Goal: Information Seeking & Learning: Learn about a topic

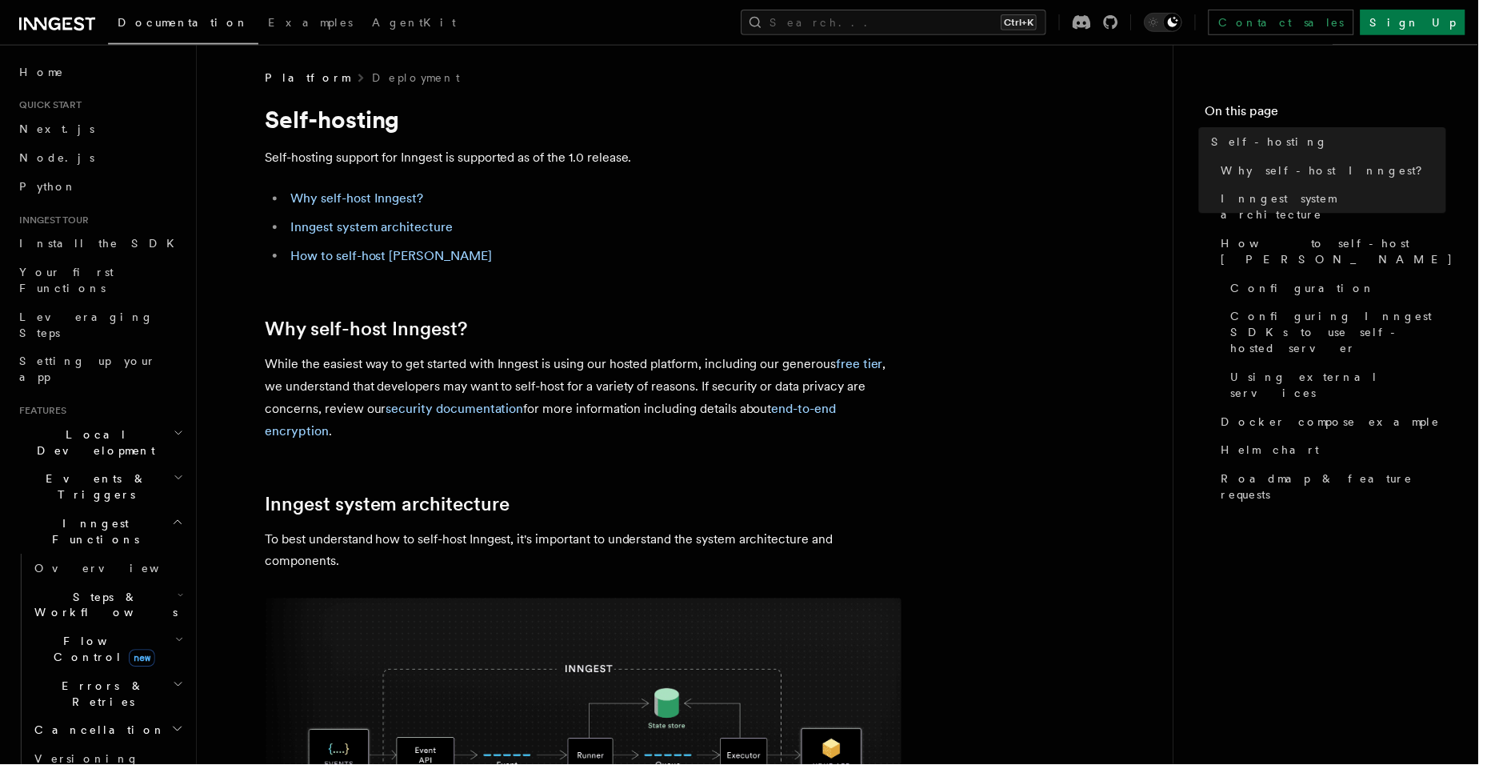
click at [919, 28] on button "Search... Ctrl+K" at bounding box center [898, 23] width 307 height 26
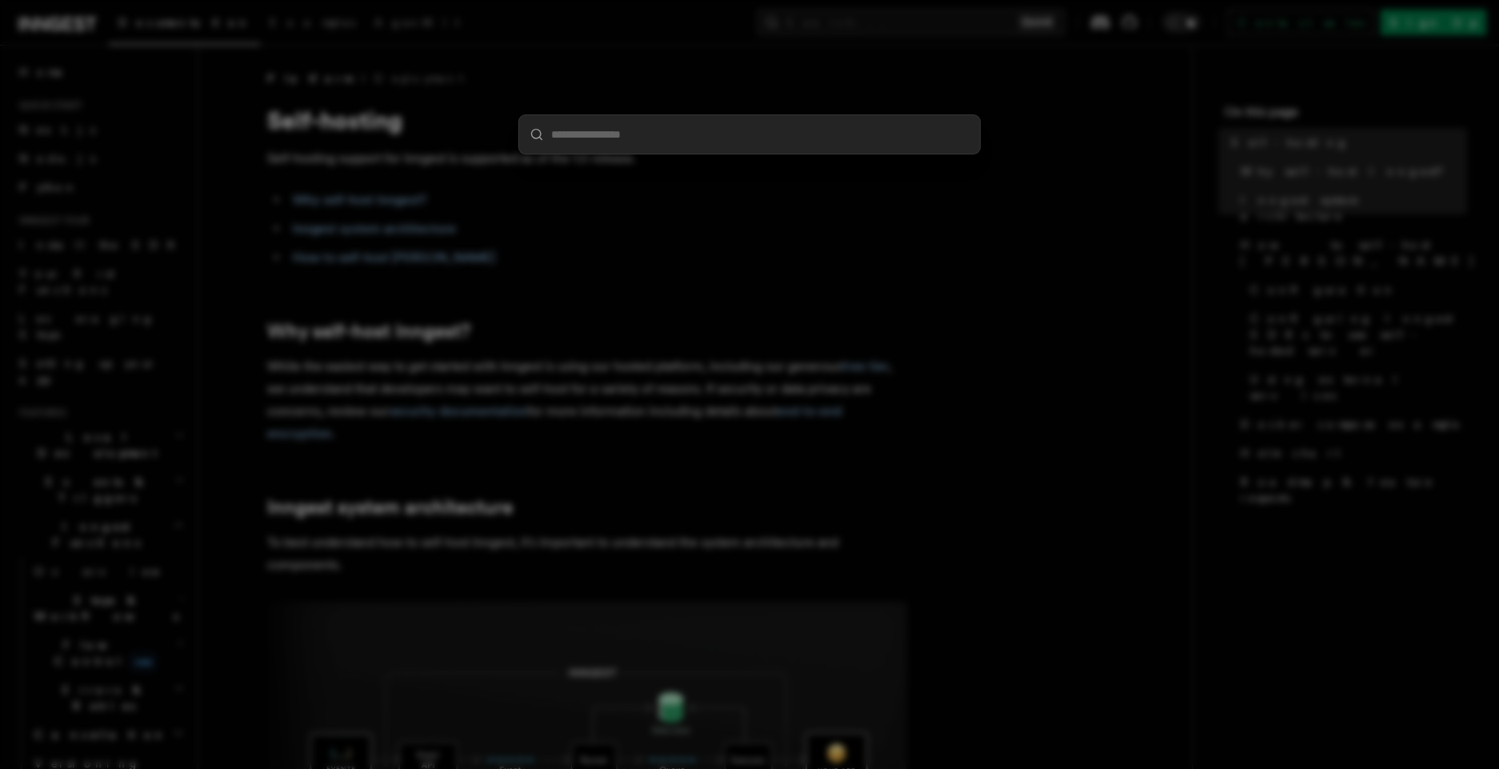
type input "**********"
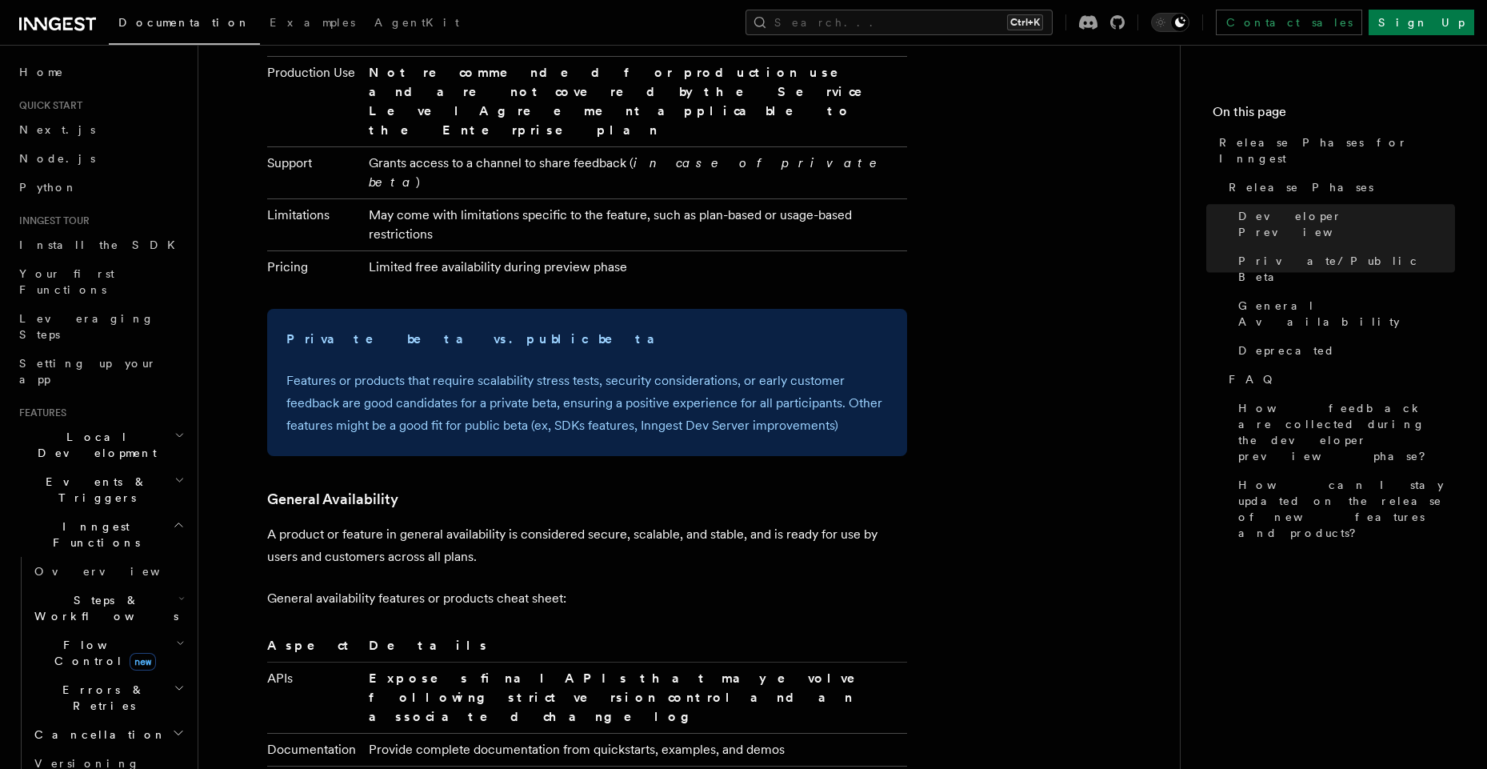
scroll to position [1968, 0]
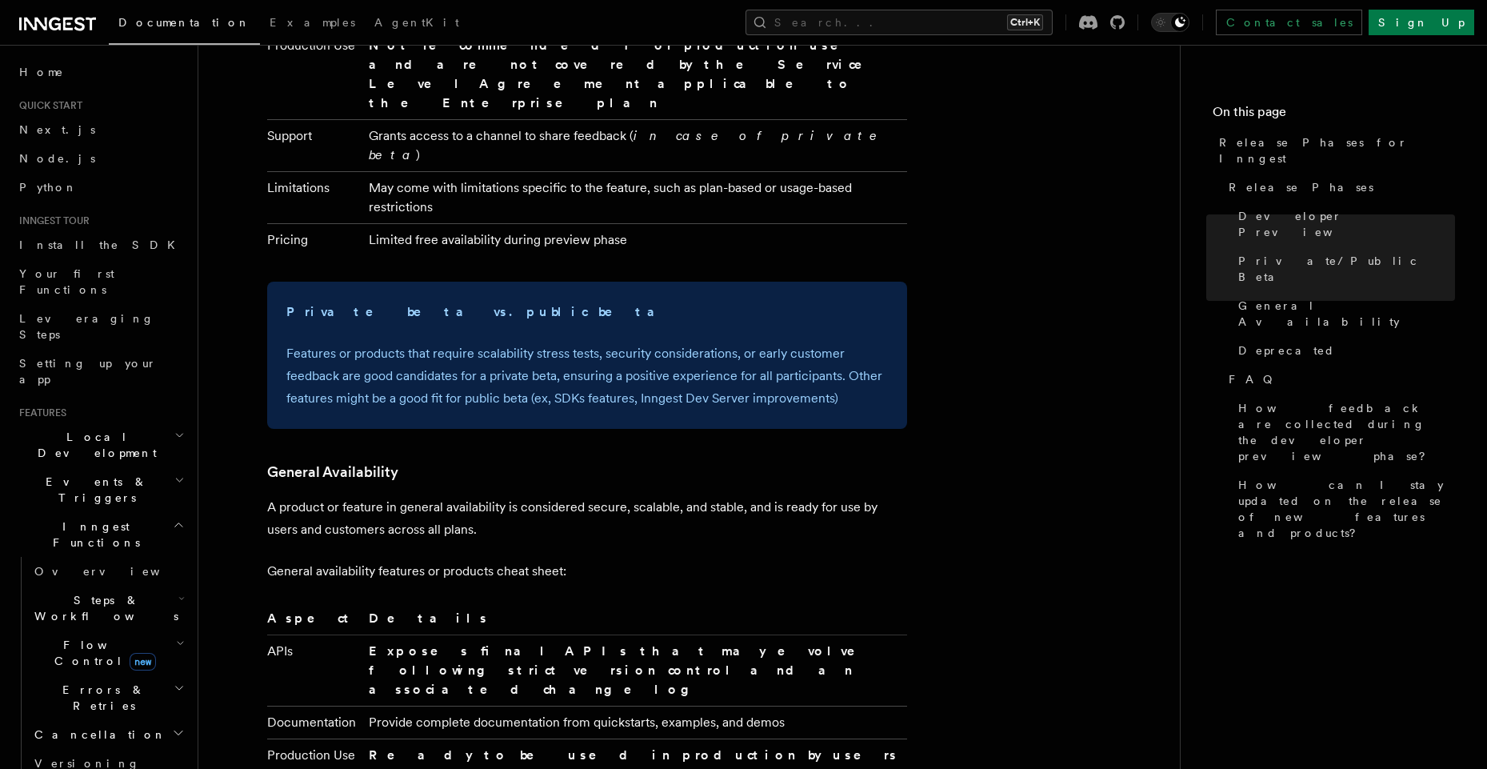
drag, startPoint x: 964, startPoint y: 266, endPoint x: 658, endPoint y: 128, distance: 336.1
click at [38, 22] on icon at bounding box center [57, 23] width 77 height 19
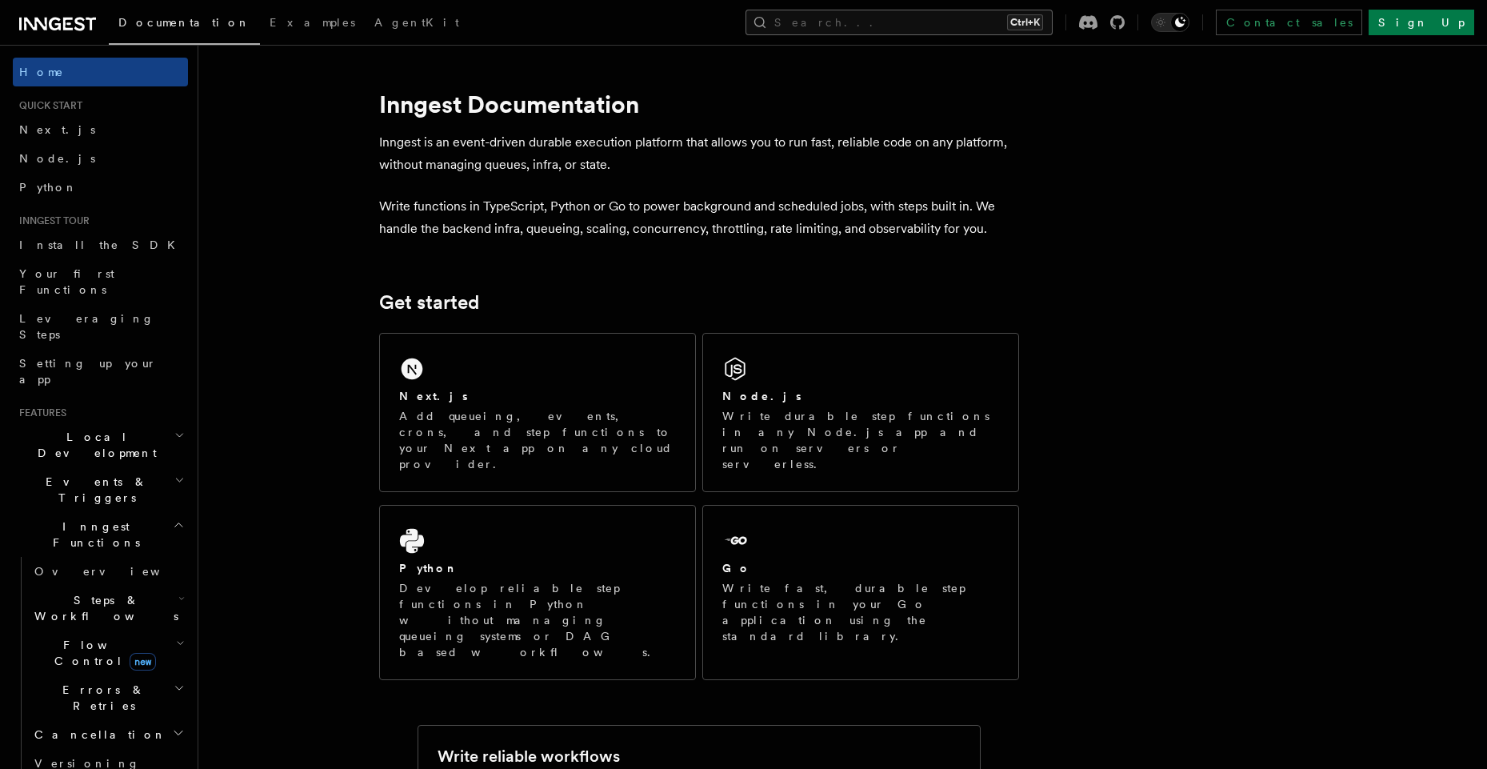
click at [916, 30] on button "Search... Ctrl+K" at bounding box center [898, 23] width 307 height 26
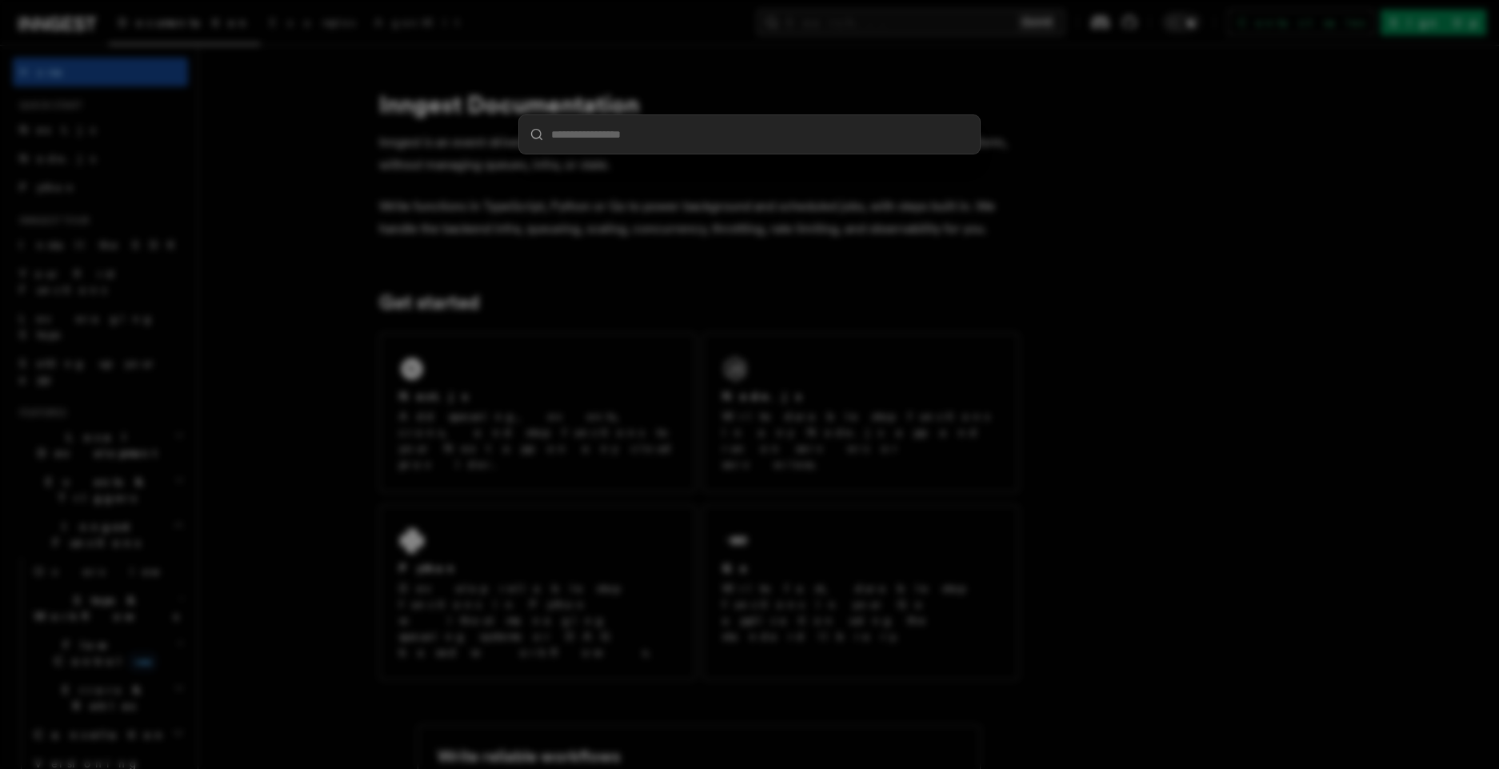
type input "**********"
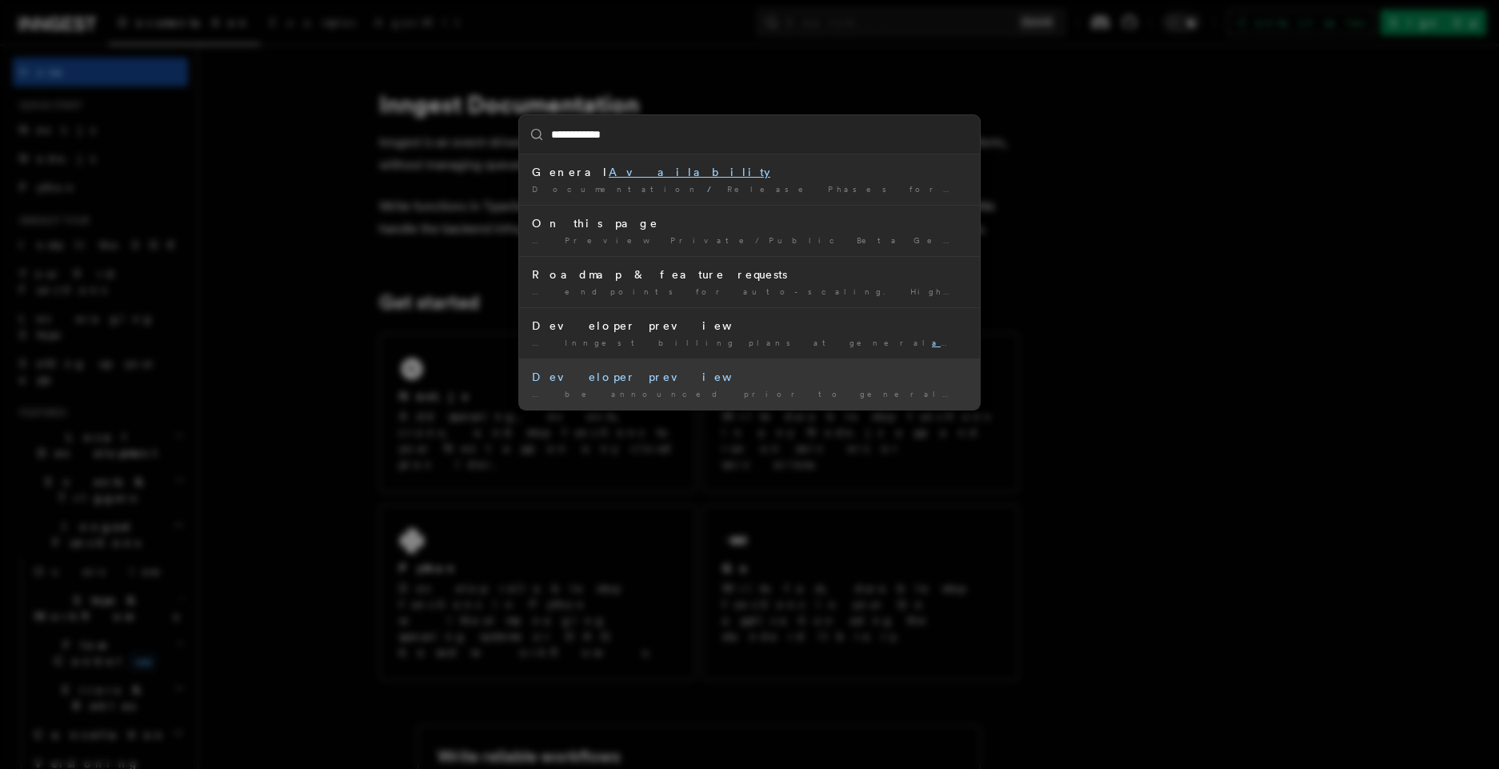
click at [717, 376] on div "Developer preview" at bounding box center [749, 377] width 435 height 16
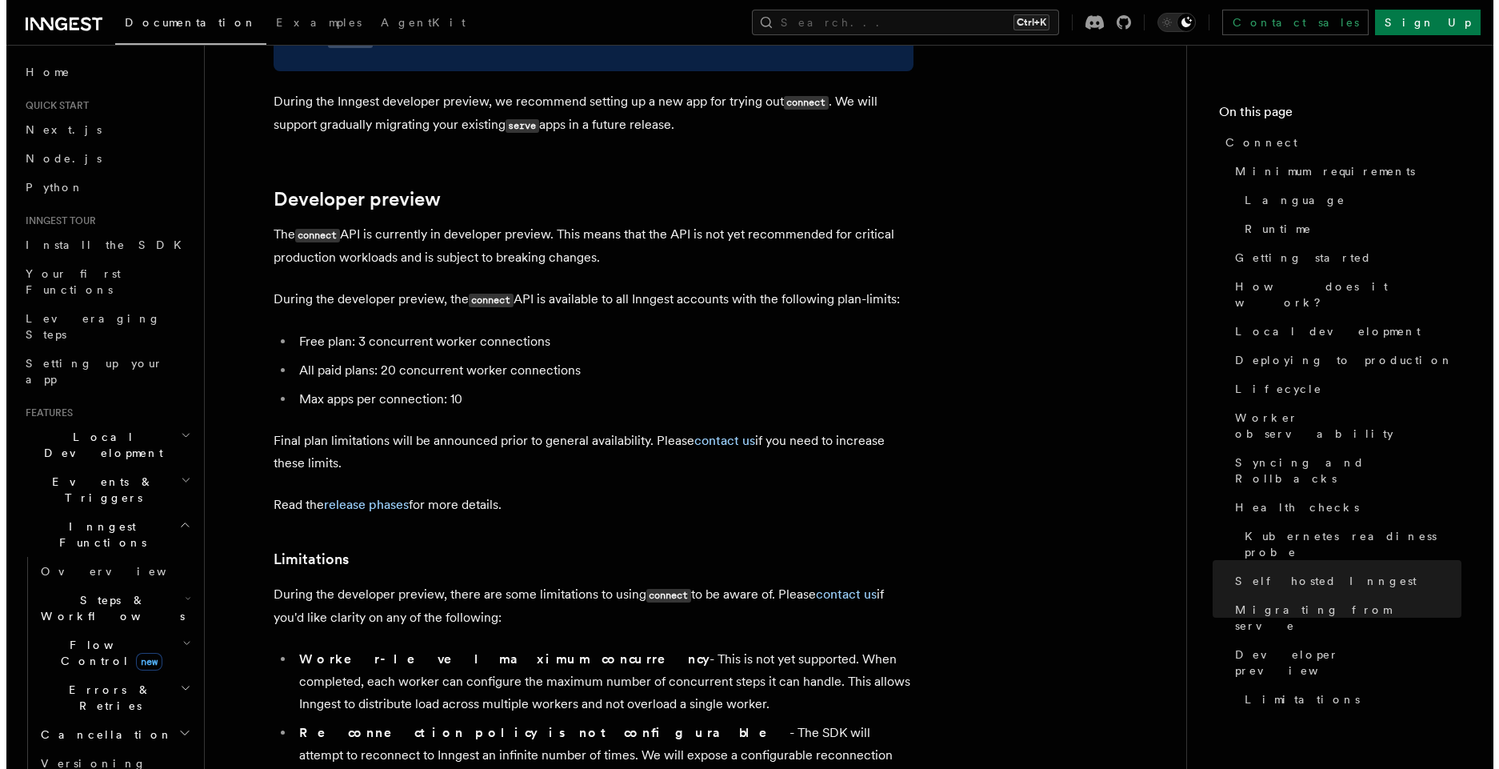
scroll to position [8610, 0]
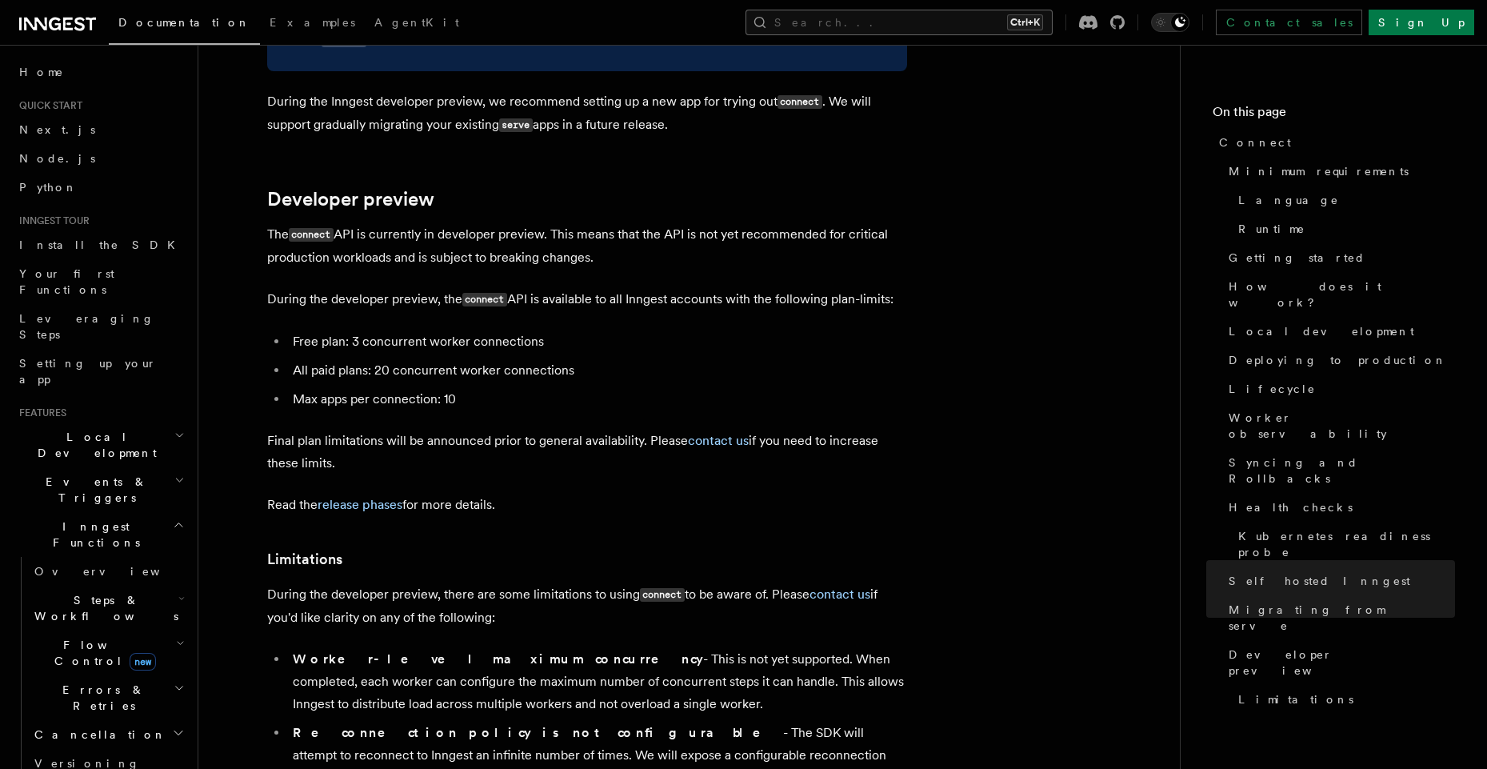
click at [932, 23] on button "Search... Ctrl+K" at bounding box center [898, 23] width 307 height 26
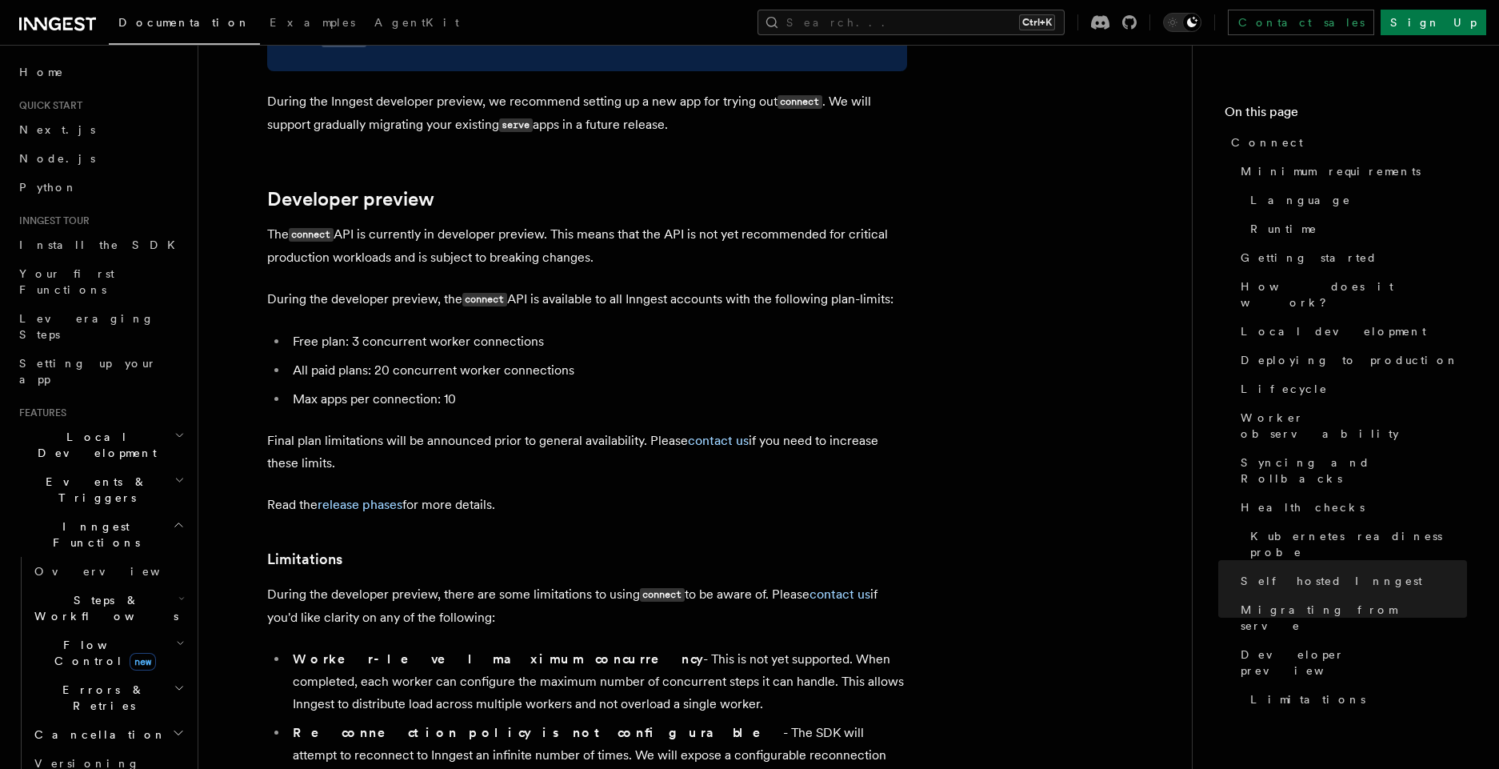
type input "**********"
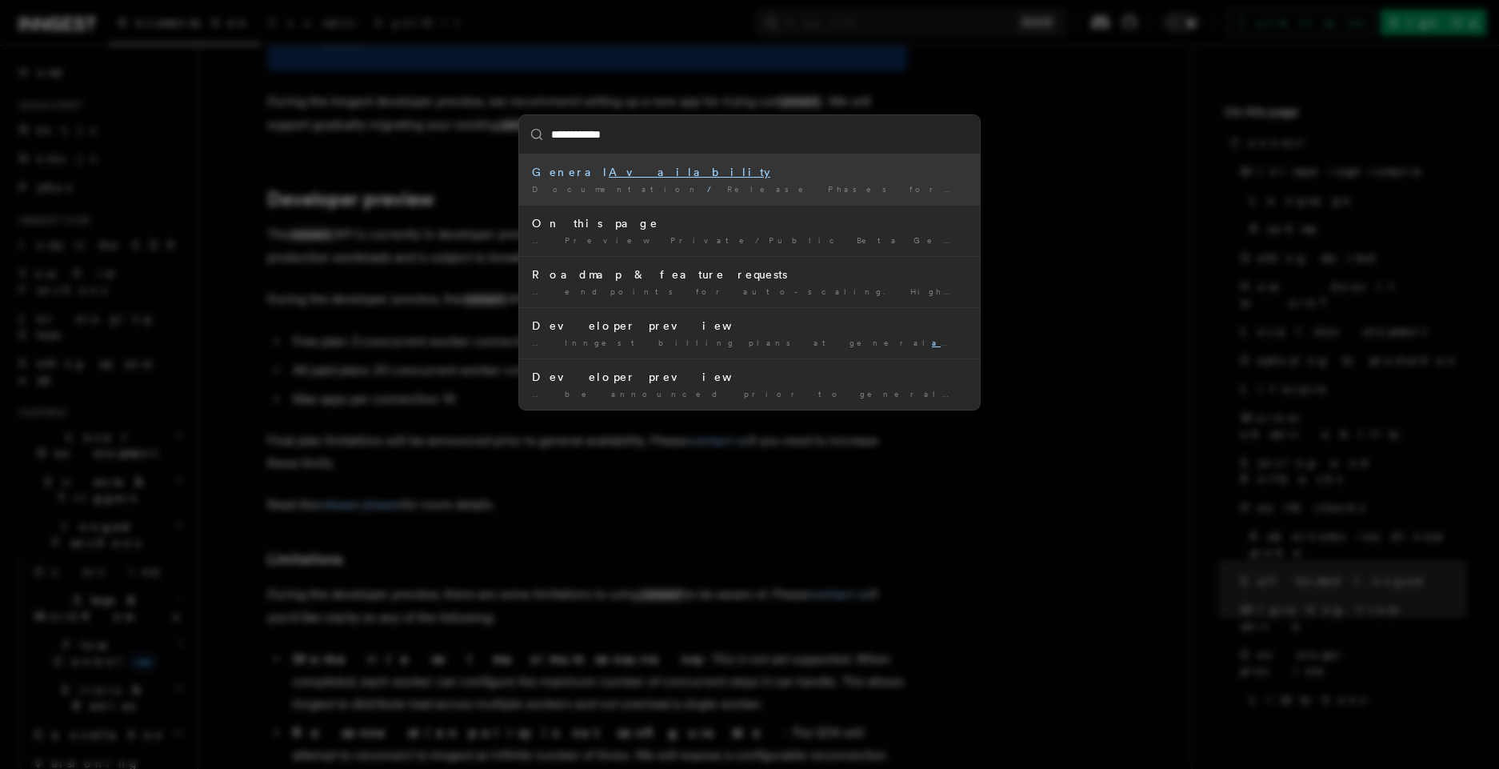
click at [727, 189] on span "Release Phases for Inngest" at bounding box center [881, 189] width 309 height 10
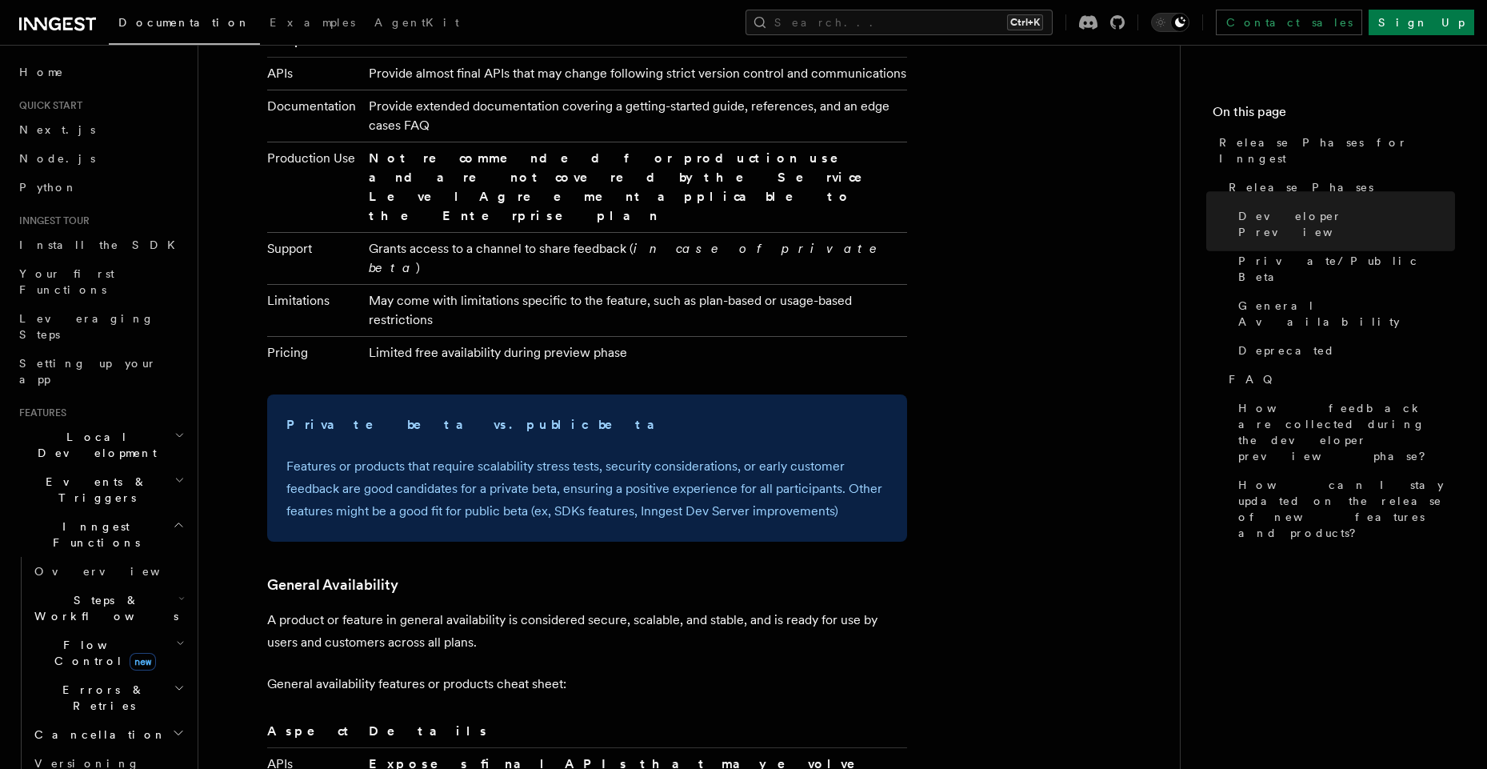
scroll to position [2112, 0]
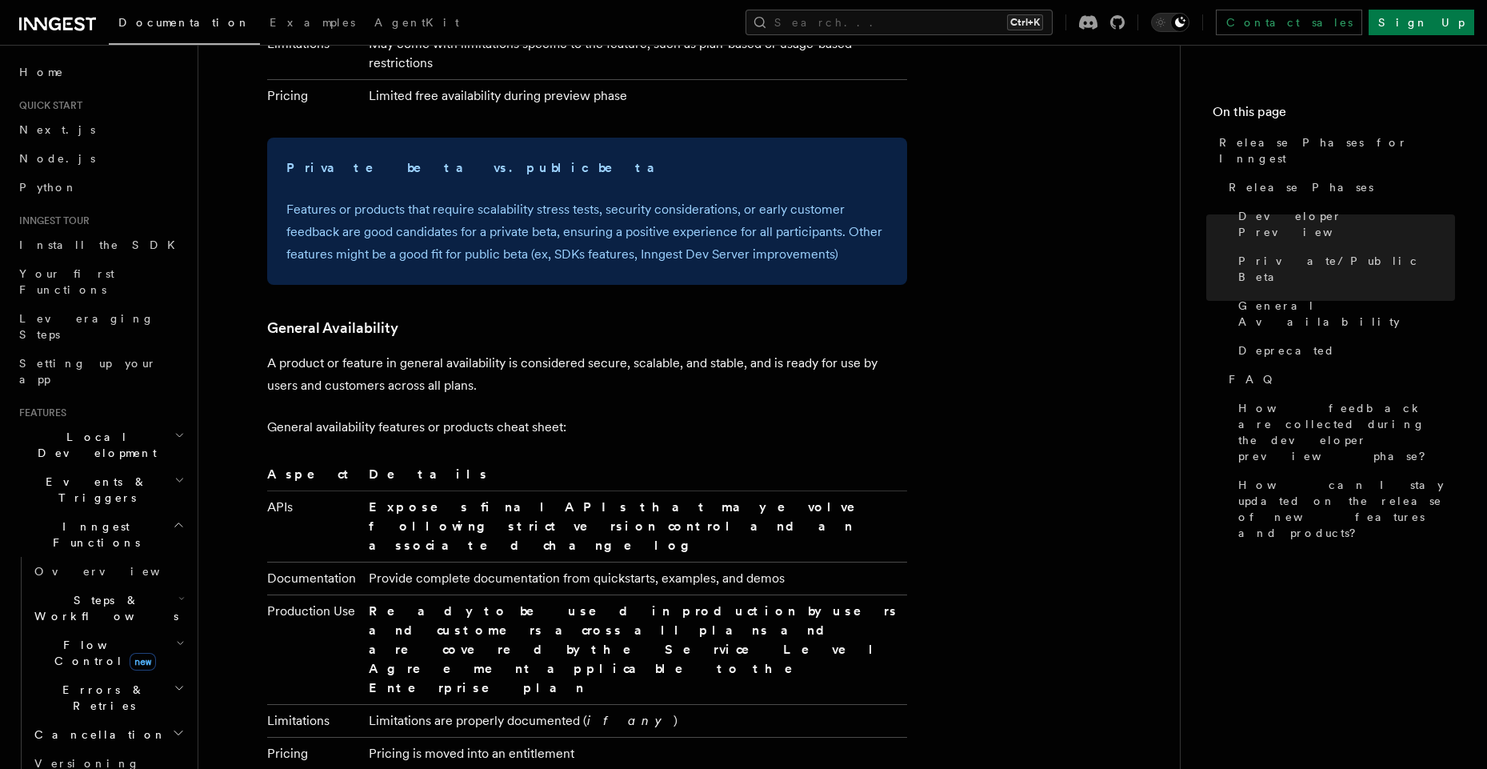
click at [393, 352] on p "A product or feature in general availability is considered secure, scalable, an…" at bounding box center [587, 374] width 640 height 45
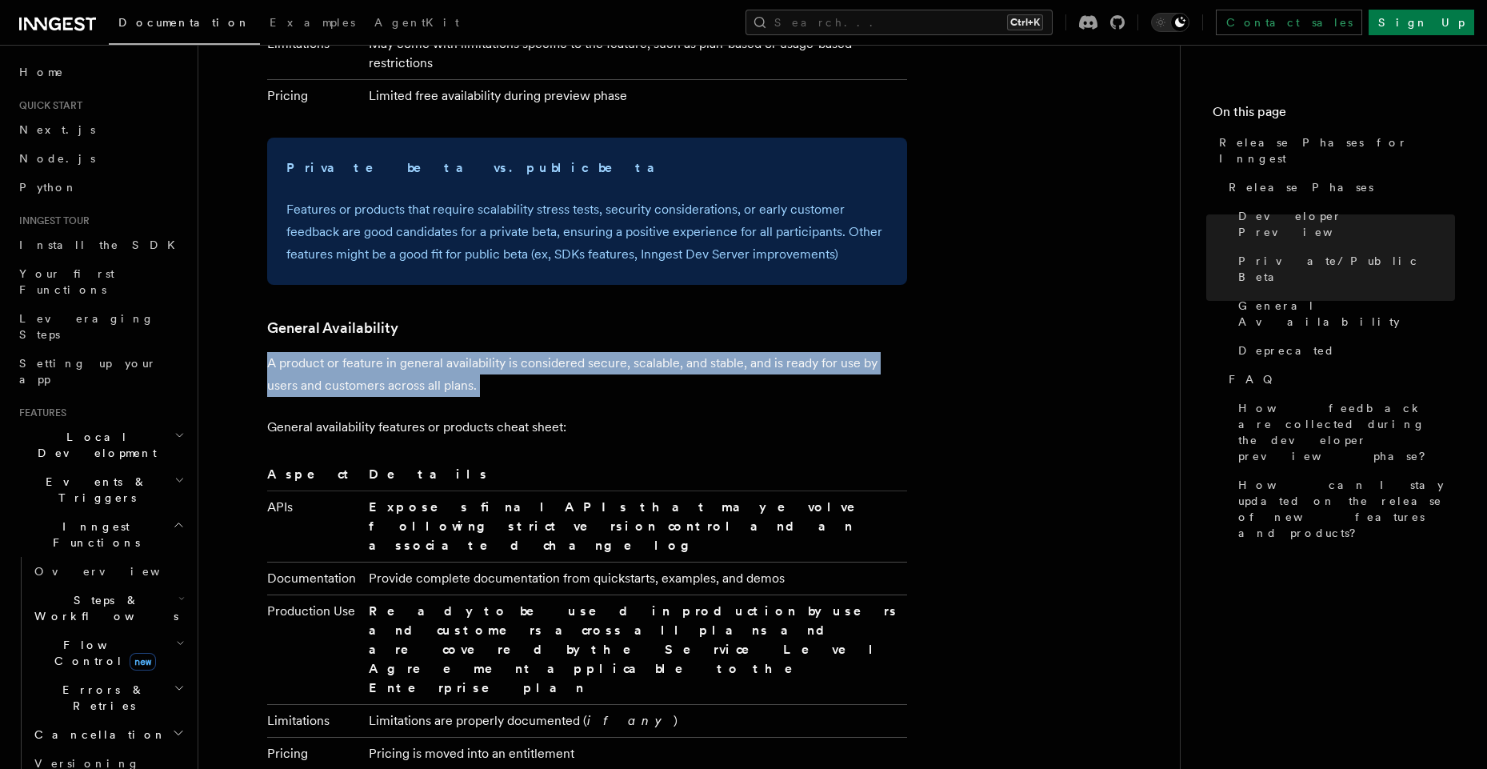
click at [393, 352] on p "A product or feature in general availability is considered secure, scalable, an…" at bounding box center [587, 374] width 640 height 45
click at [573, 282] on img at bounding box center [577, 276] width 21 height 21
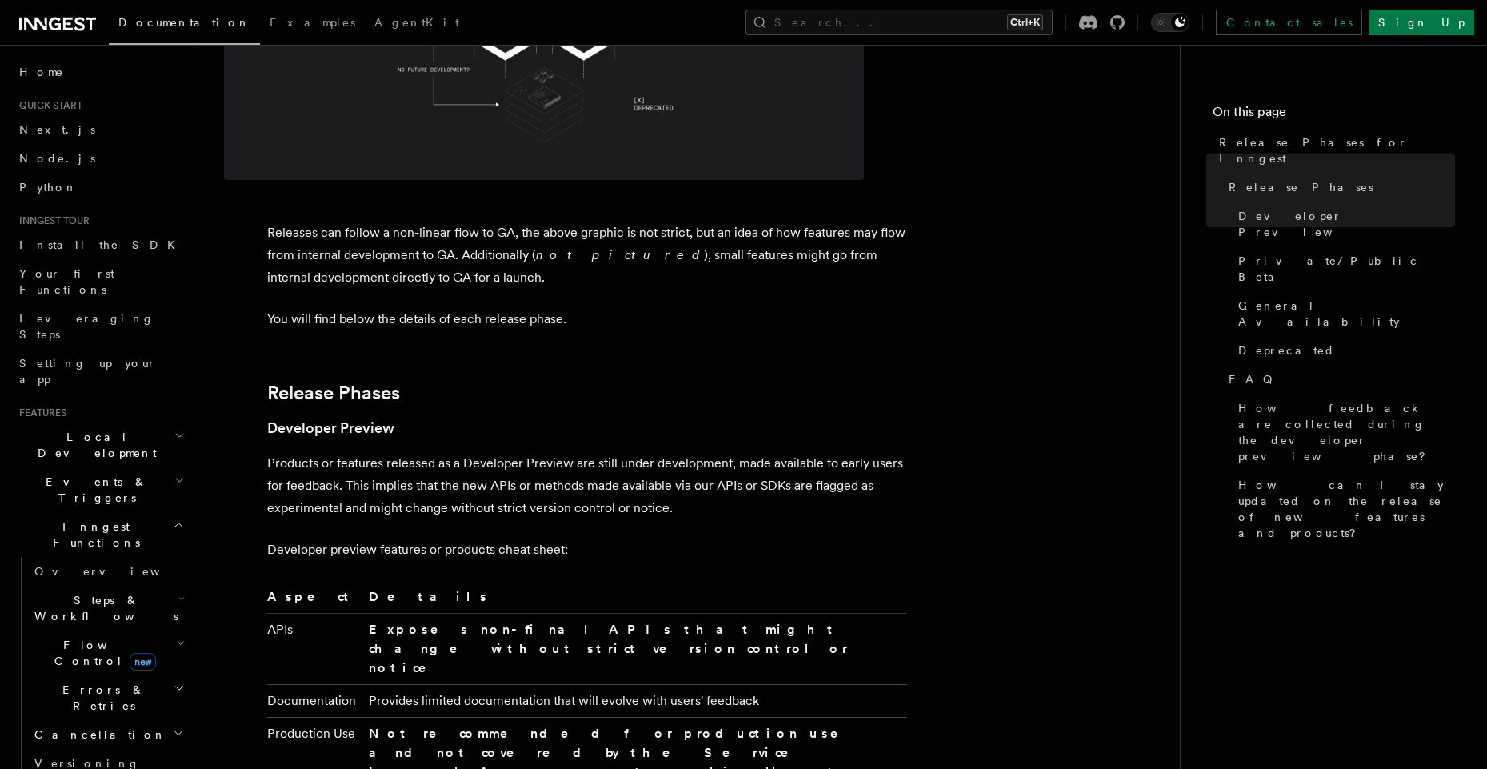
scroll to position [385, 0]
